Goal: Transaction & Acquisition: Book appointment/travel/reservation

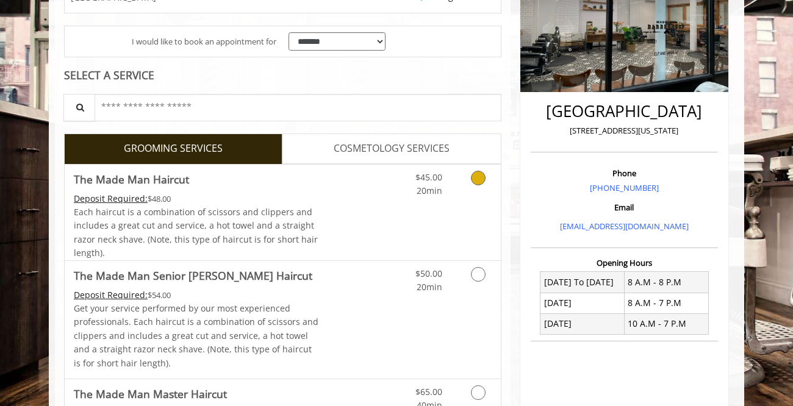
click at [330, 208] on link "Discounted Price" at bounding box center [355, 213] width 73 height 96
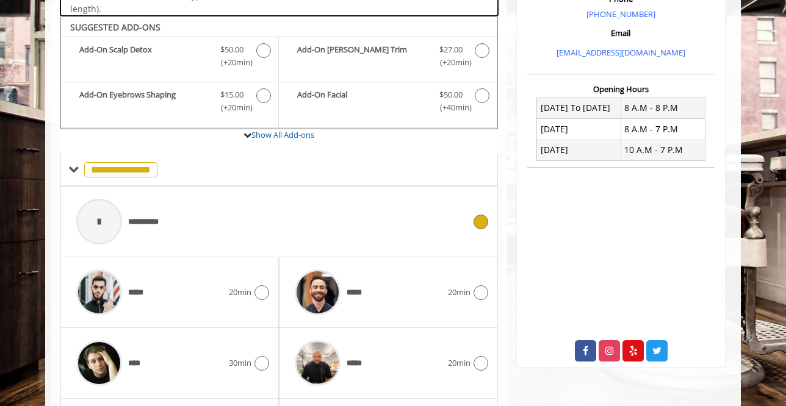
scroll to position [404, 0]
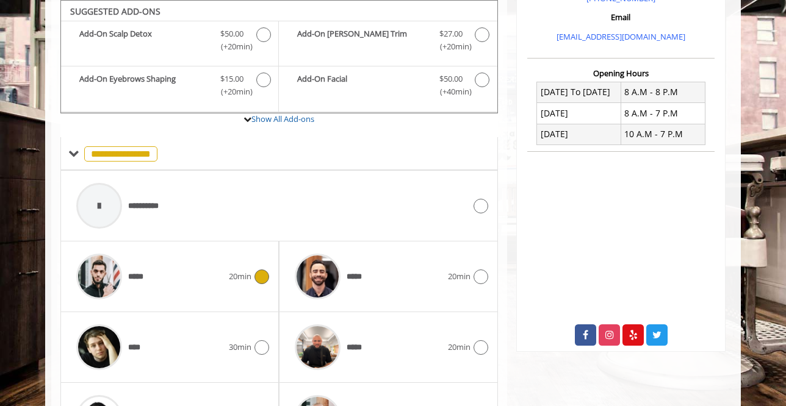
click at [187, 281] on div "*****" at bounding box center [149, 277] width 159 height 58
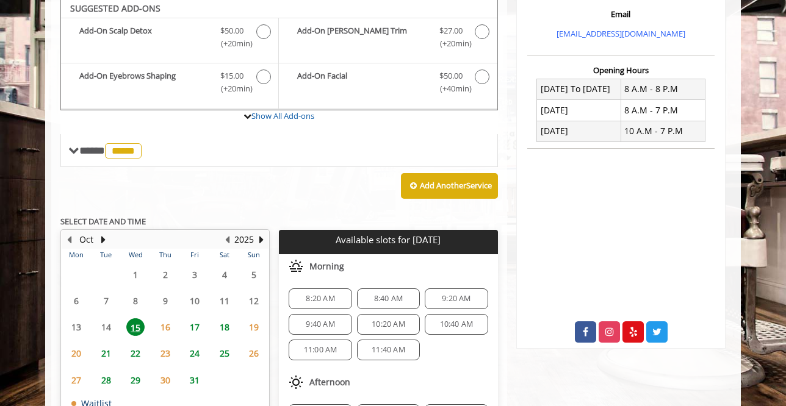
scroll to position [405, 0]
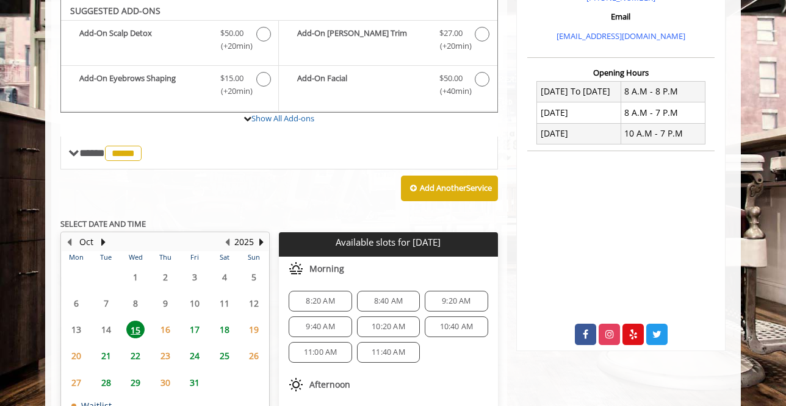
click at [315, 325] on span "9:40 AM" at bounding box center [320, 327] width 29 height 10
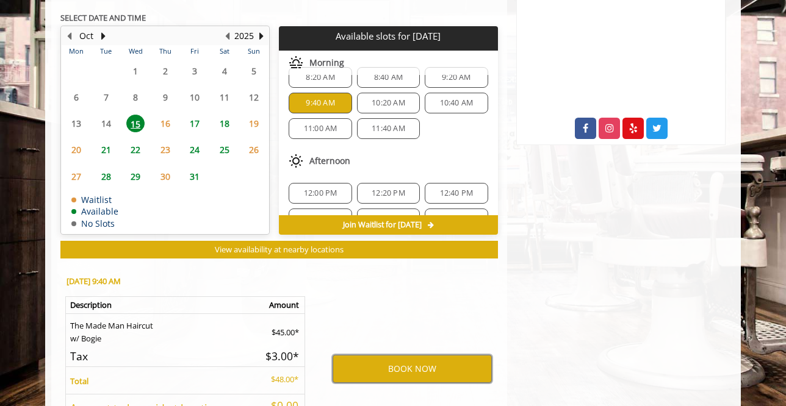
scroll to position [19, 0]
click at [382, 370] on button "BOOK NOW" at bounding box center [411, 369] width 159 height 28
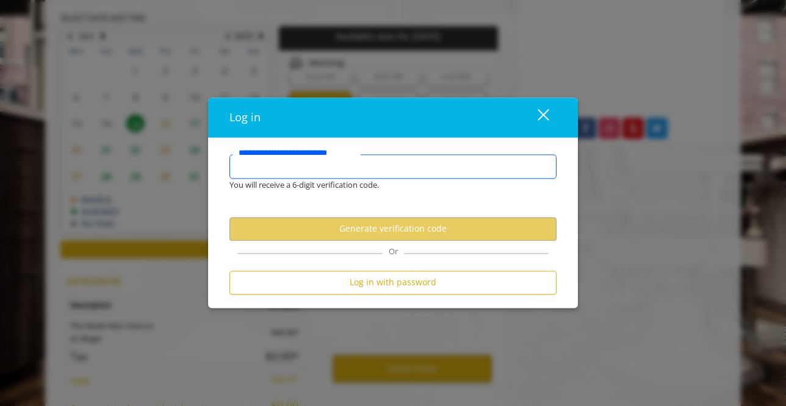
click at [337, 166] on input "**********" at bounding box center [392, 166] width 327 height 24
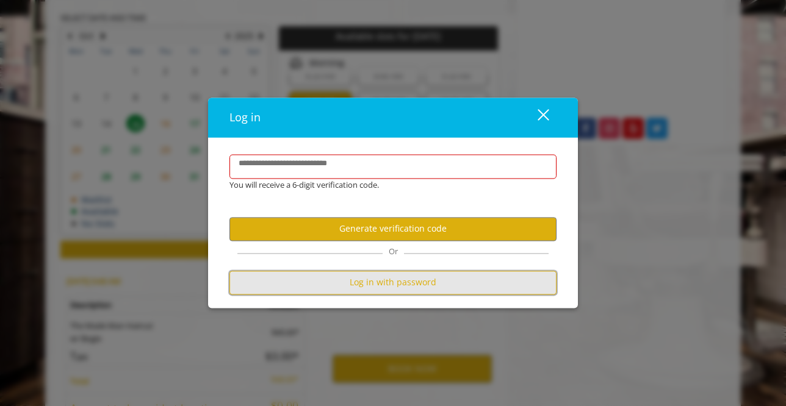
click at [362, 284] on button "Log in with password" at bounding box center [392, 283] width 327 height 24
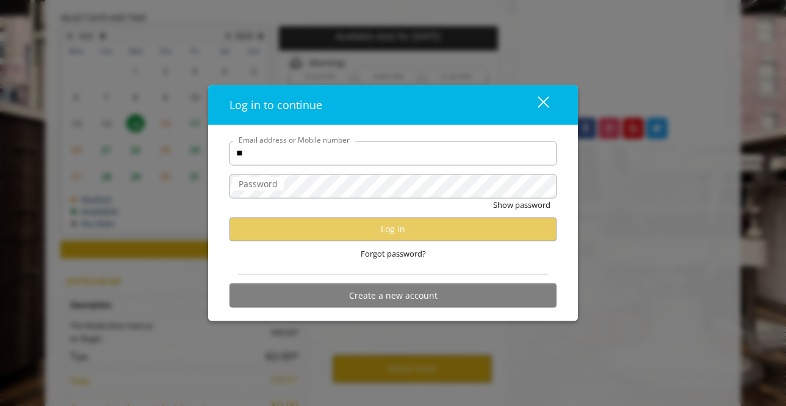
type input "**********"
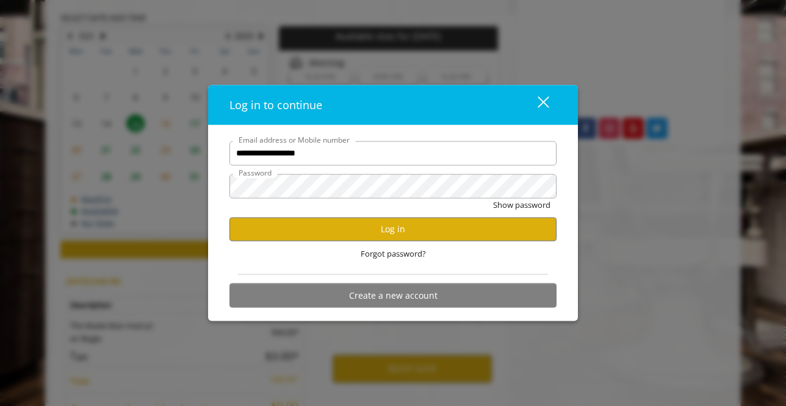
click at [266, 278] on form "**********" at bounding box center [392, 227] width 327 height 173
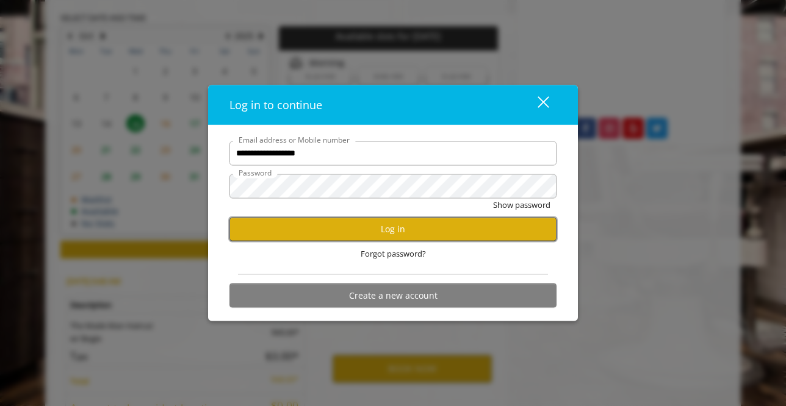
click at [280, 231] on button "Log in" at bounding box center [392, 229] width 327 height 24
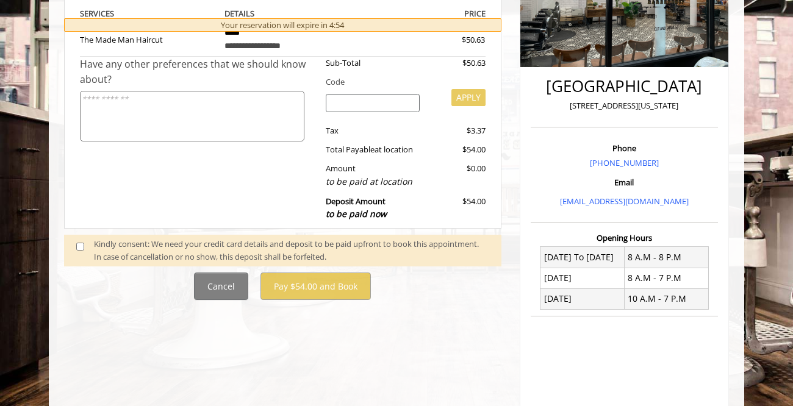
scroll to position [241, 0]
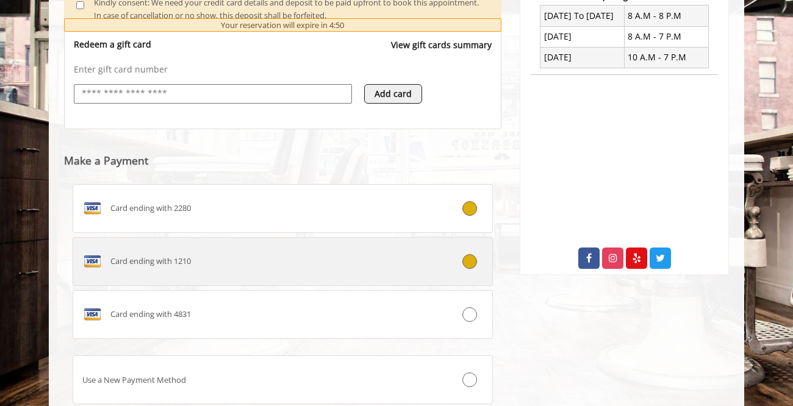
click at [162, 259] on span "Card ending with 1210" at bounding box center [150, 261] width 81 height 13
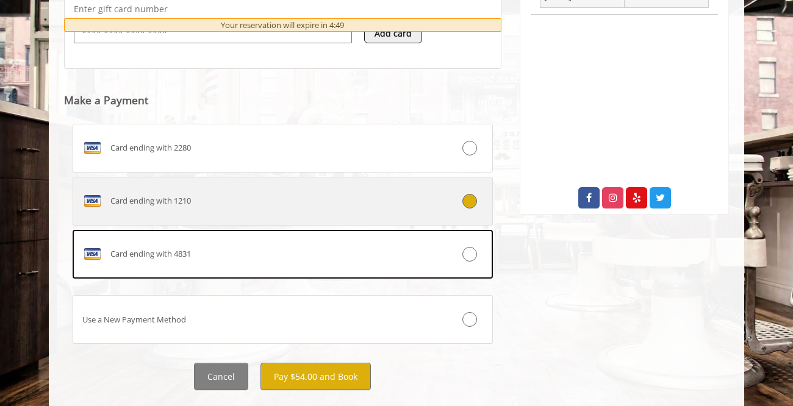
click at [176, 200] on span "Card ending with 1210" at bounding box center [150, 201] width 81 height 13
click at [447, 195] on div at bounding box center [457, 201] width 70 height 15
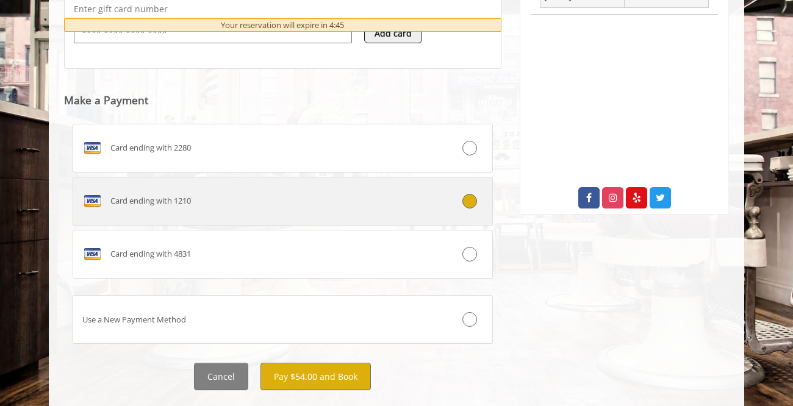
click at [436, 198] on div at bounding box center [457, 201] width 70 height 15
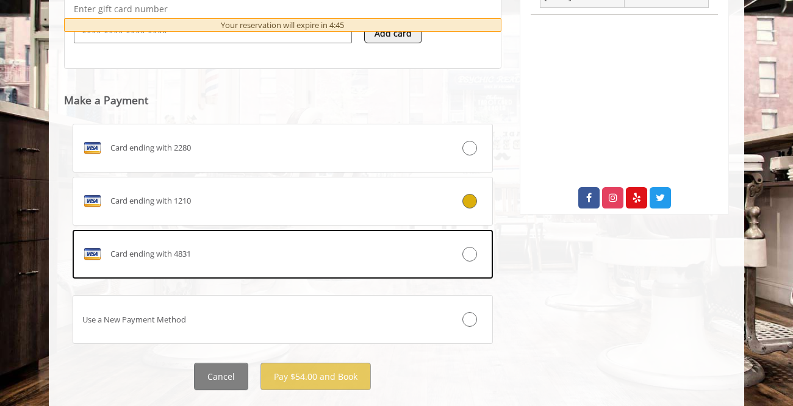
click at [436, 198] on div at bounding box center [457, 201] width 70 height 15
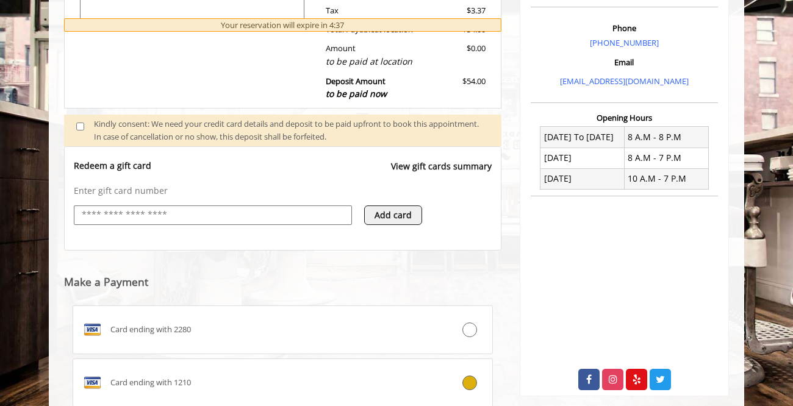
scroll to position [569, 0]
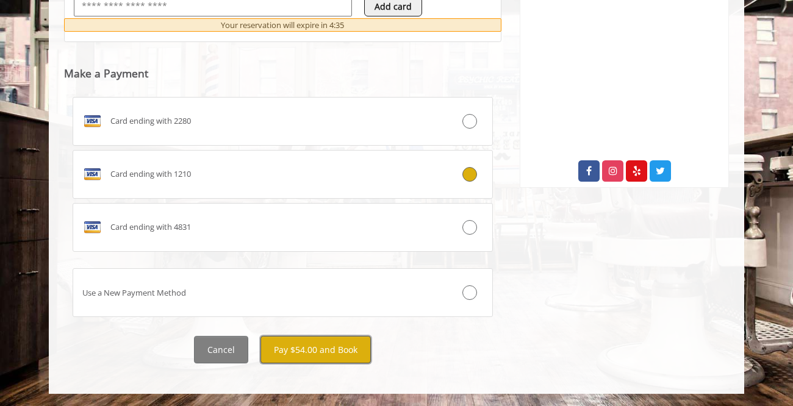
click at [324, 347] on button "Pay $54.00 and Book" at bounding box center [315, 349] width 110 height 27
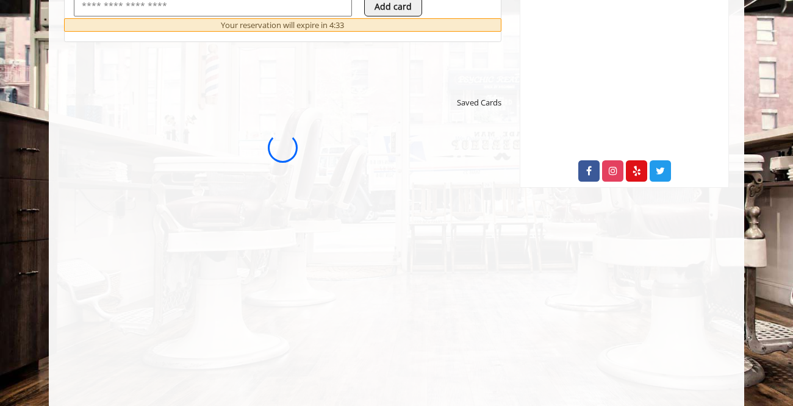
scroll to position [0, 0]
